Goal: Task Accomplishment & Management: Use online tool/utility

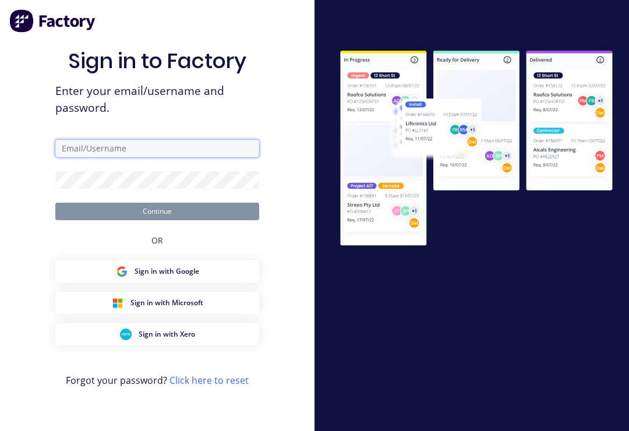
click at [142, 156] on input "text" at bounding box center [157, 148] width 204 height 17
type input "[EMAIL_ADDRESS][DOMAIN_NAME]"
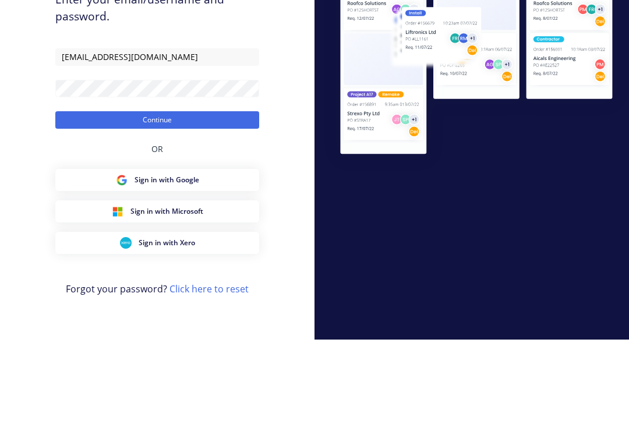
click at [165, 203] on button "Continue" at bounding box center [157, 211] width 204 height 17
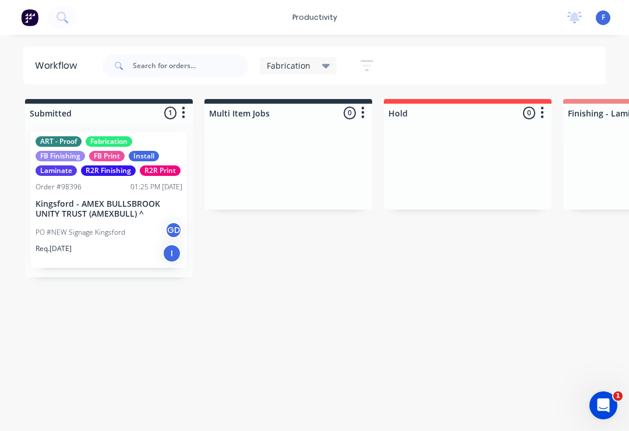
click at [304, 73] on div "Fabrication" at bounding box center [298, 65] width 77 height 17
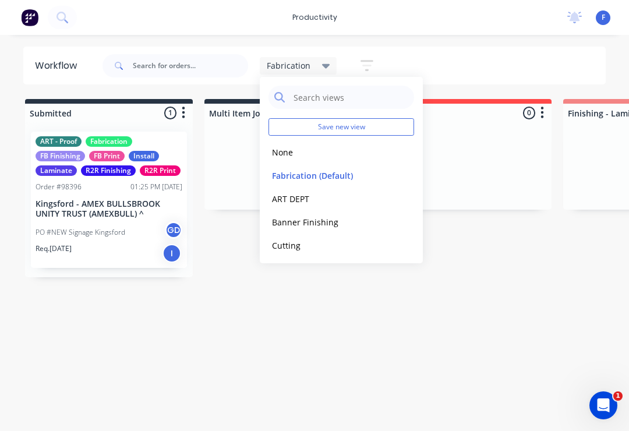
click at [290, 154] on button "None" at bounding box center [331, 152] width 124 height 13
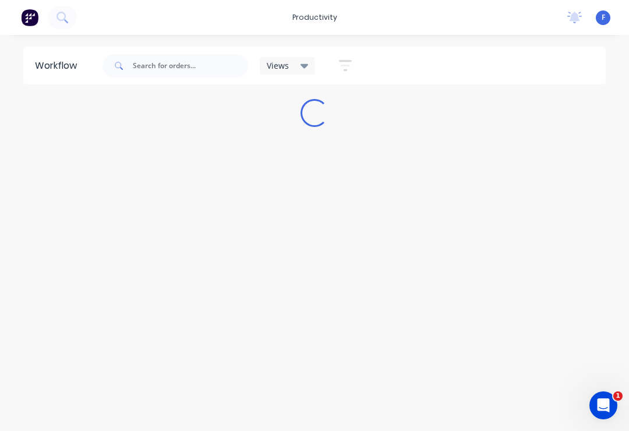
click at [526, 223] on div "Workflow Views Save new view None edit Fabrication (Default) edit ART DEPT edit…" at bounding box center [314, 227] width 629 height 361
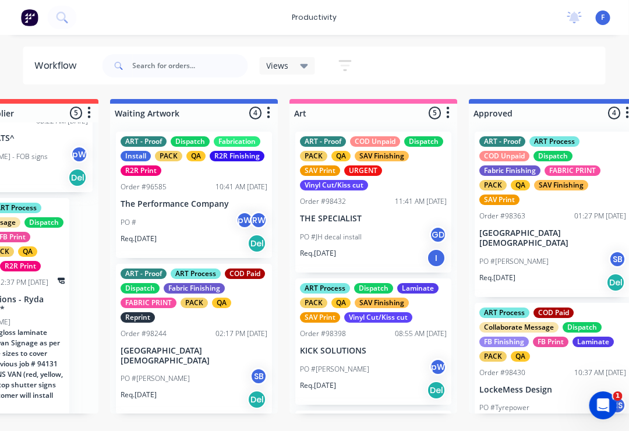
scroll to position [0, 812]
click at [399, 428] on div "ART Process Dispatch FB Finishing FB Print PACK QA Texcel/Router" at bounding box center [373, 435] width 147 height 40
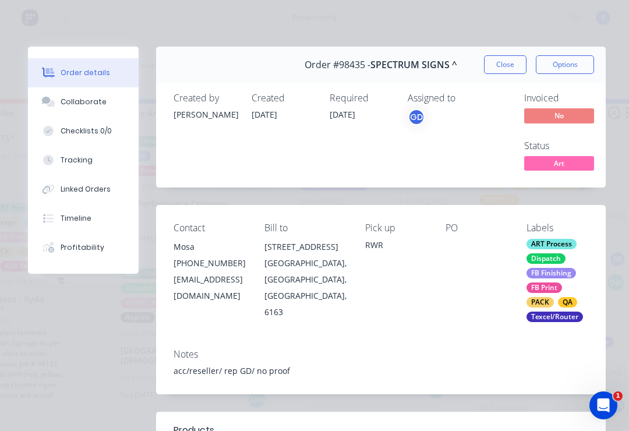
click at [510, 66] on button "Close" at bounding box center [505, 64] width 43 height 19
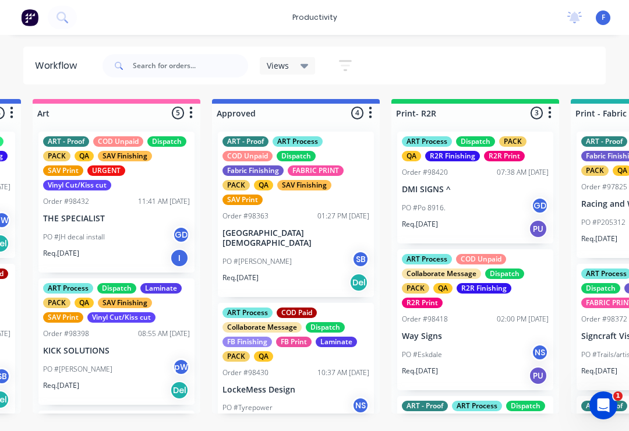
scroll to position [1, 1069]
